Goal: Find specific page/section: Find specific page/section

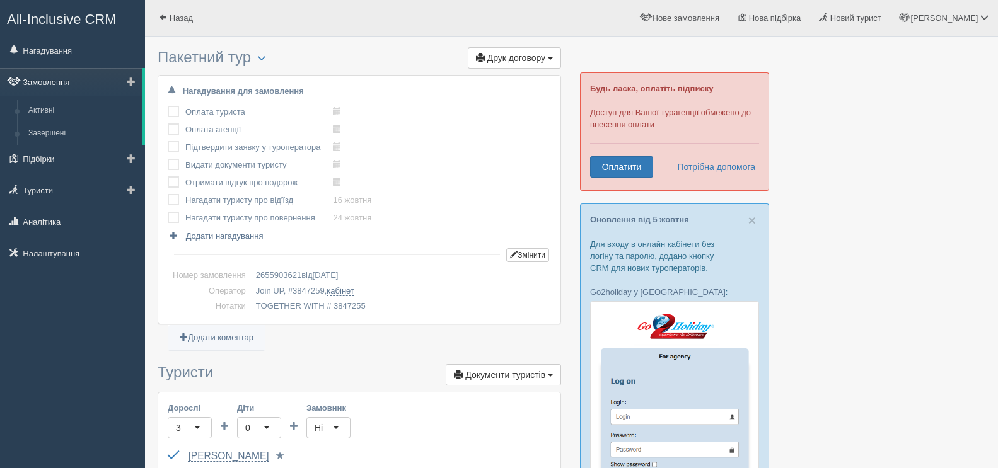
click at [75, 81] on link "Замовлення" at bounding box center [71, 82] width 142 height 28
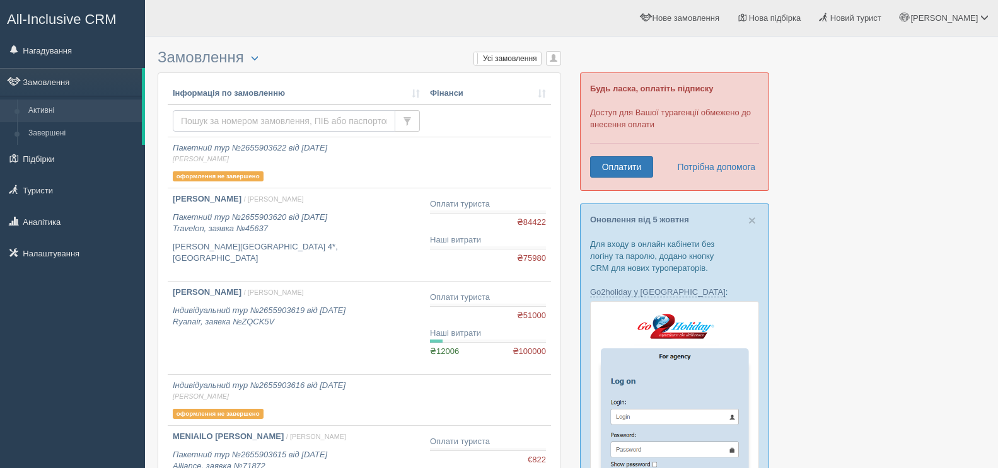
click at [229, 113] on input "text" at bounding box center [284, 120] width 222 height 21
type input "sedli"
